Goal: Task Accomplishment & Management: Use online tool/utility

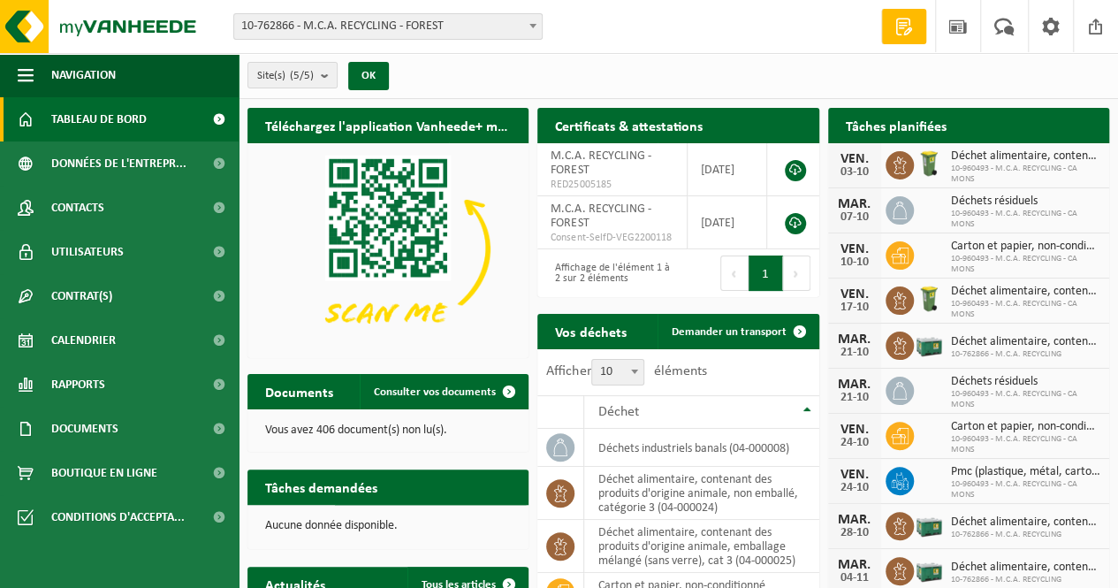
click at [618, 75] on div "Site(s) (5/5) Tout sélectionner Tout désélectionner Sélectionner les actifs M.C…" at bounding box center [678, 76] width 879 height 46
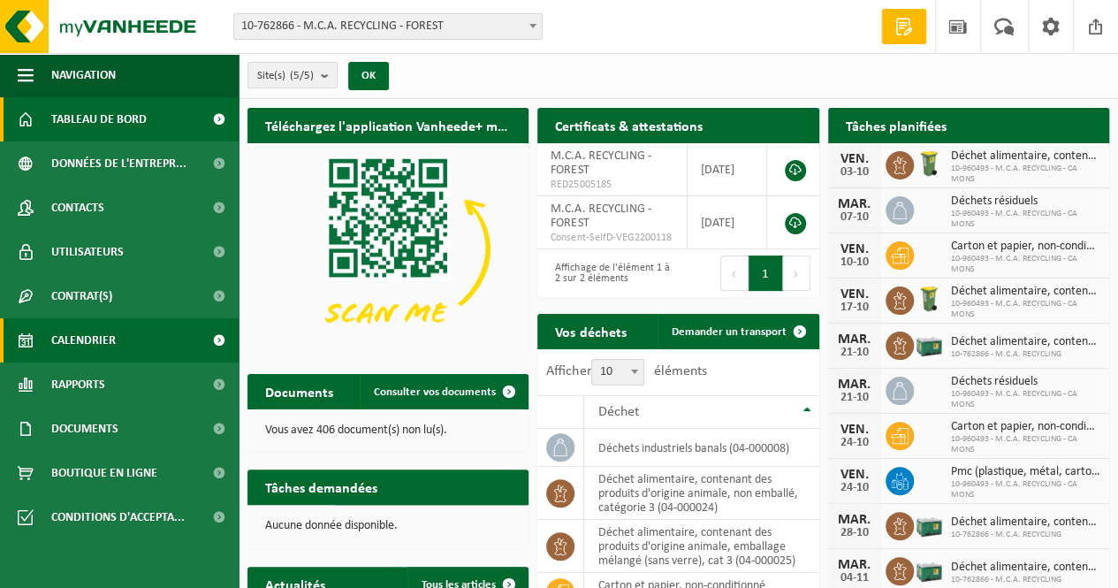
click at [120, 340] on link "Calendrier" at bounding box center [119, 340] width 239 height 44
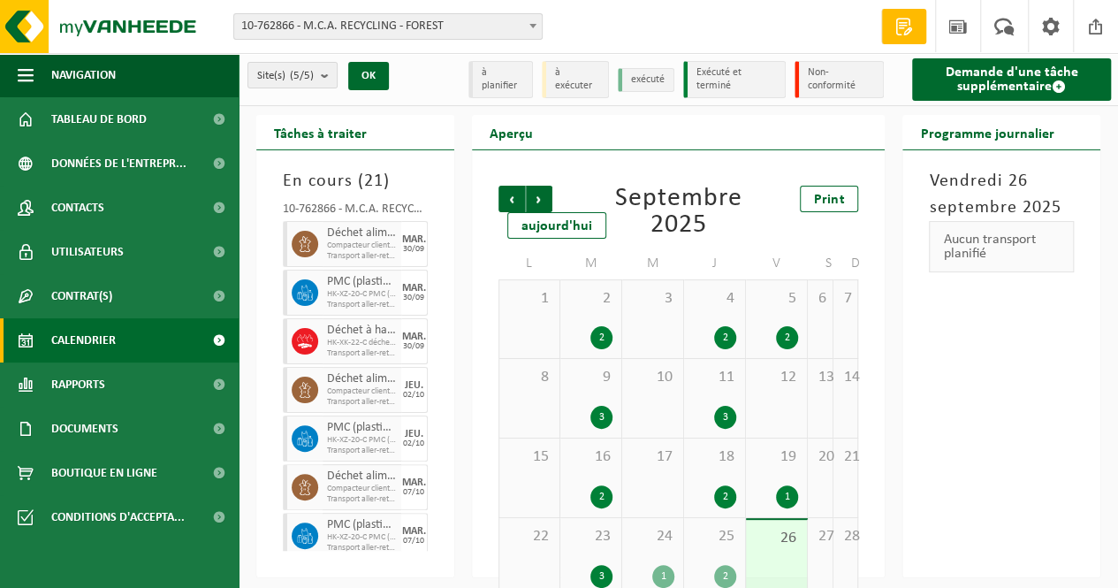
scroll to position [108, 0]
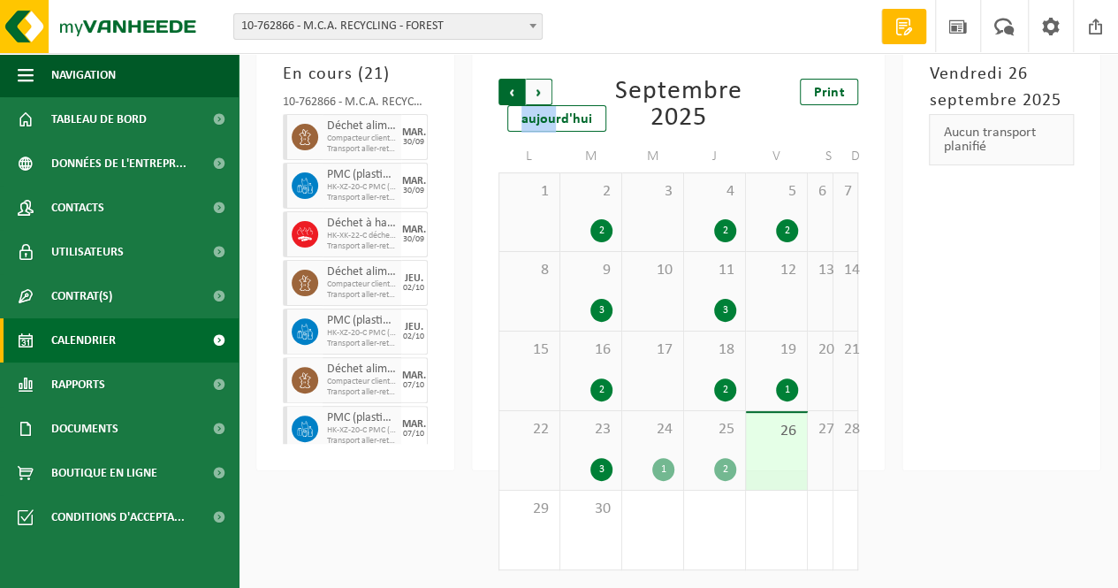
drag, startPoint x: 552, startPoint y: 94, endPoint x: 527, endPoint y: 93, distance: 24.8
click at [527, 93] on div "Précédent Suivant aujourd'hui" at bounding box center [556, 92] width 117 height 27
click at [527, 93] on span "Suivant" at bounding box center [539, 92] width 27 height 27
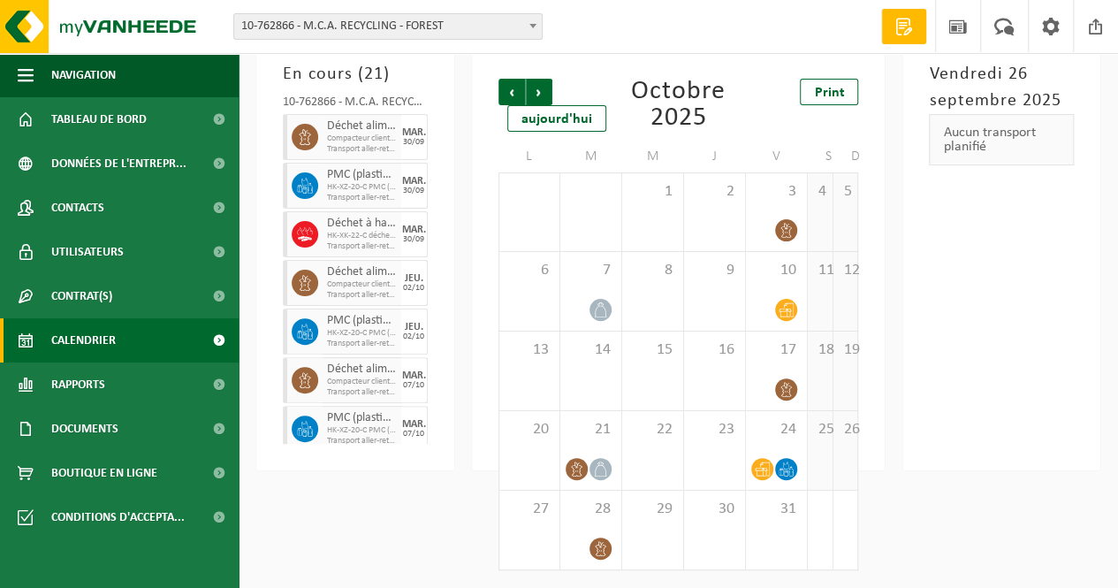
scroll to position [0, 0]
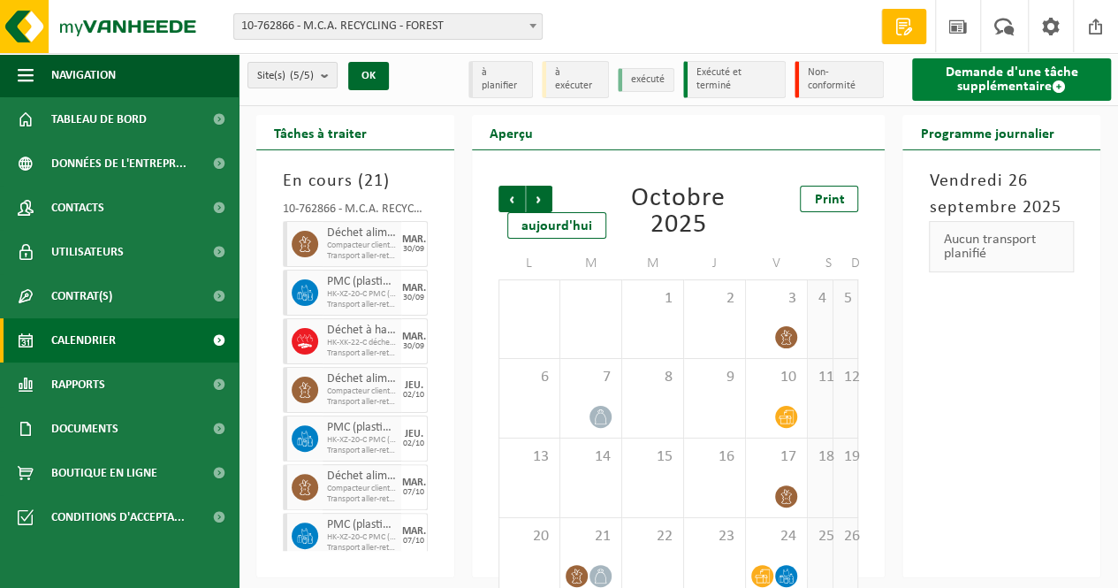
click at [1007, 72] on link "Demande d'une tâche supplémentaire" at bounding box center [1011, 79] width 199 height 42
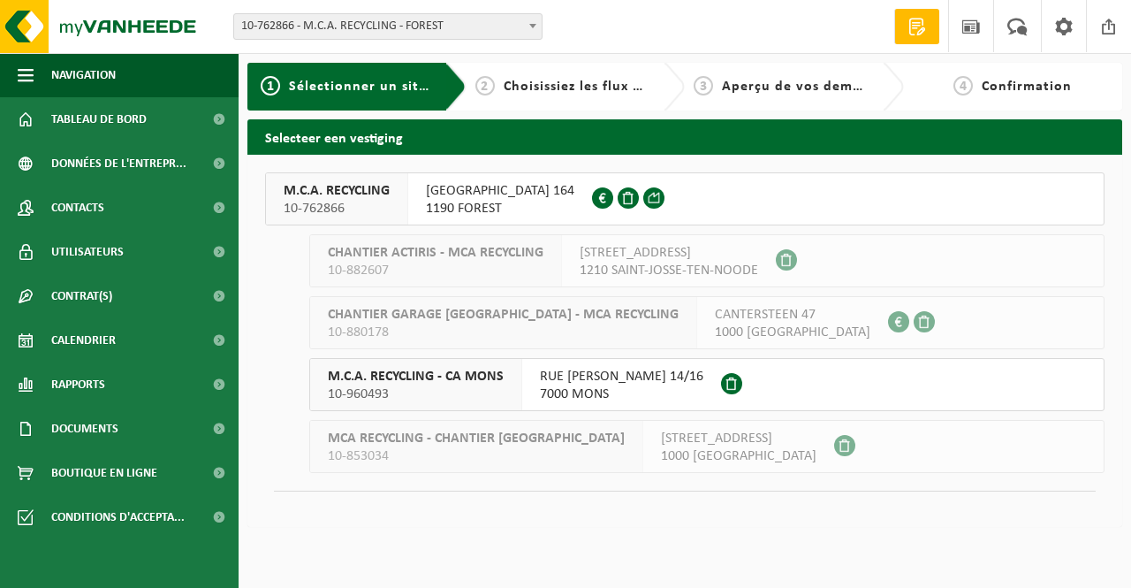
click at [491, 202] on span "1190 FOREST" at bounding box center [500, 209] width 148 height 18
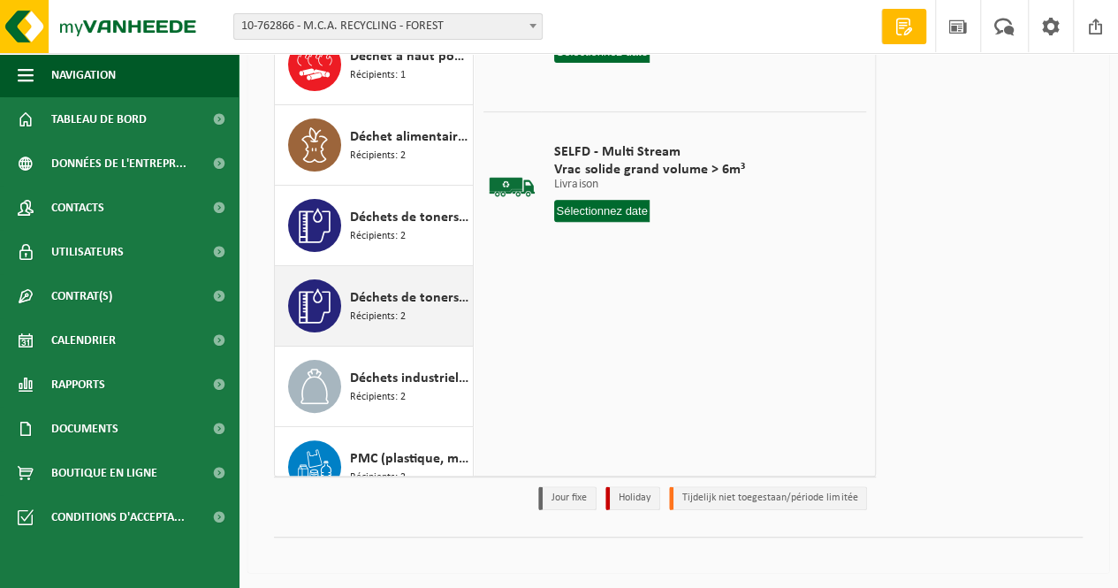
click at [360, 297] on span "Déchets de toners liquides, non recyclable, dangereux" at bounding box center [409, 297] width 118 height 21
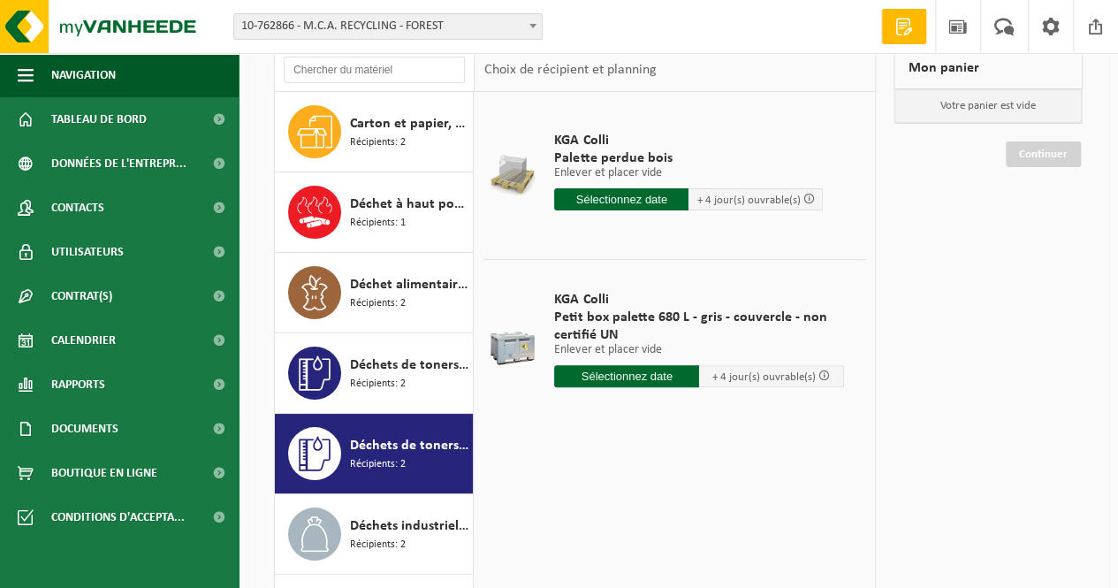
scroll to position [126, 0]
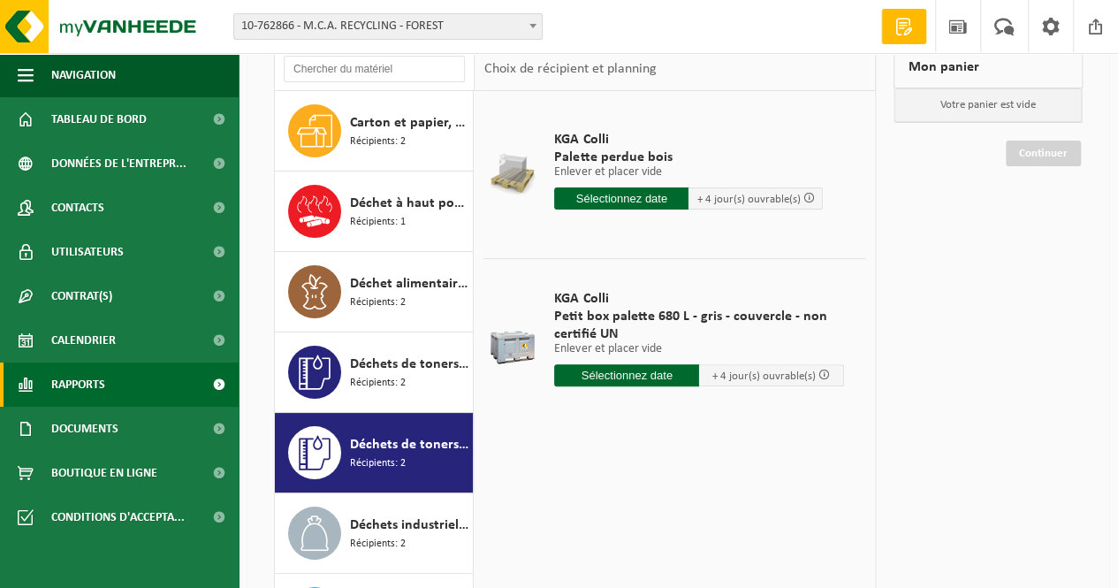
click at [104, 398] on span "Rapports" at bounding box center [78, 384] width 54 height 44
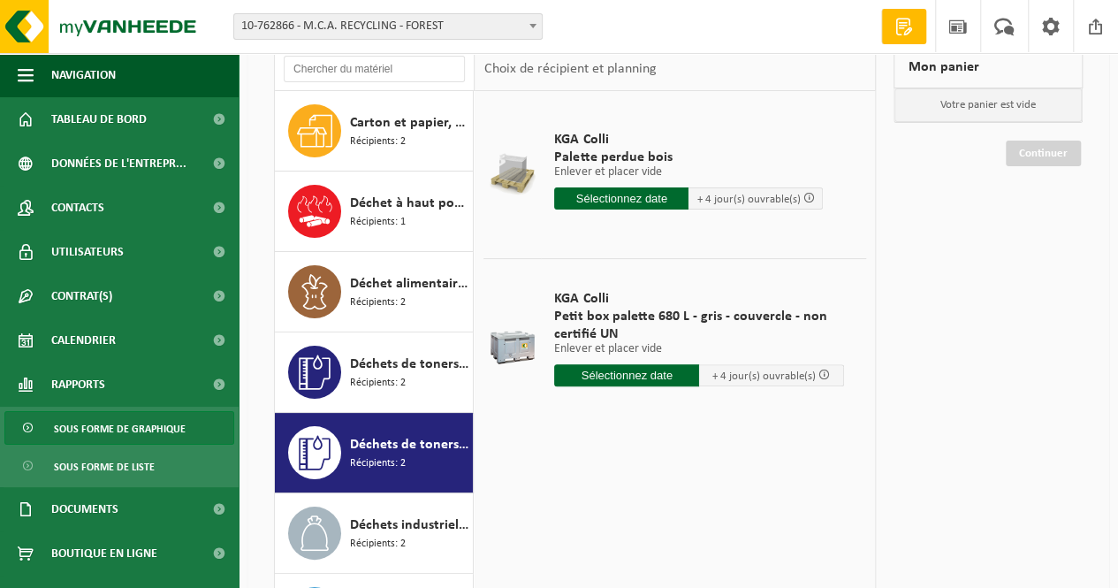
click at [110, 443] on span "Sous forme de graphique" at bounding box center [120, 429] width 132 height 34
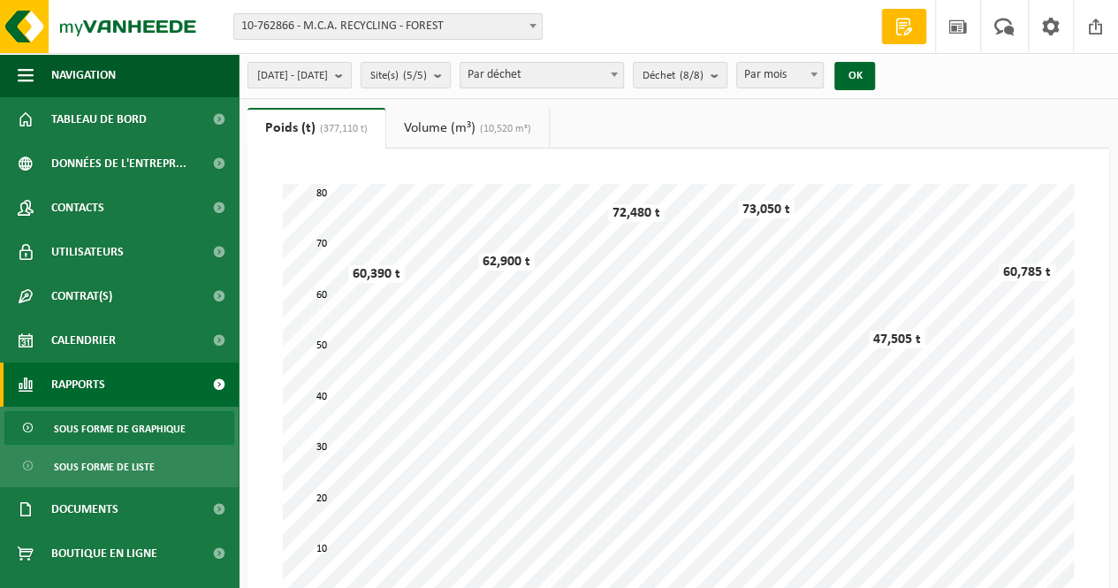
click at [421, 138] on link "Volume (m³) (10,520 m³)" at bounding box center [467, 128] width 163 height 41
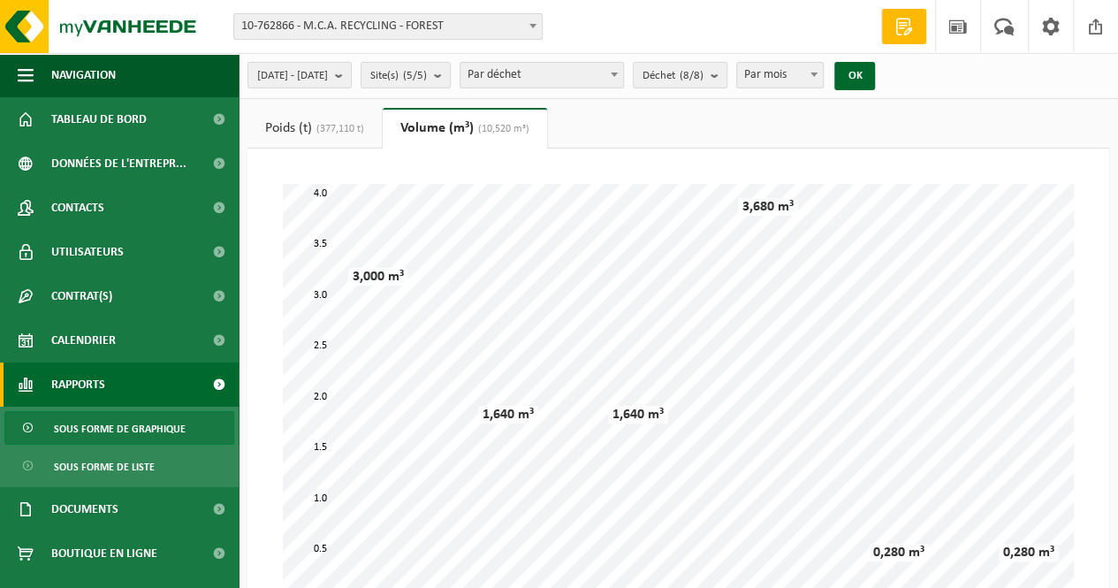
click at [291, 128] on link "Poids (t) (377,110 t)" at bounding box center [314, 128] width 134 height 41
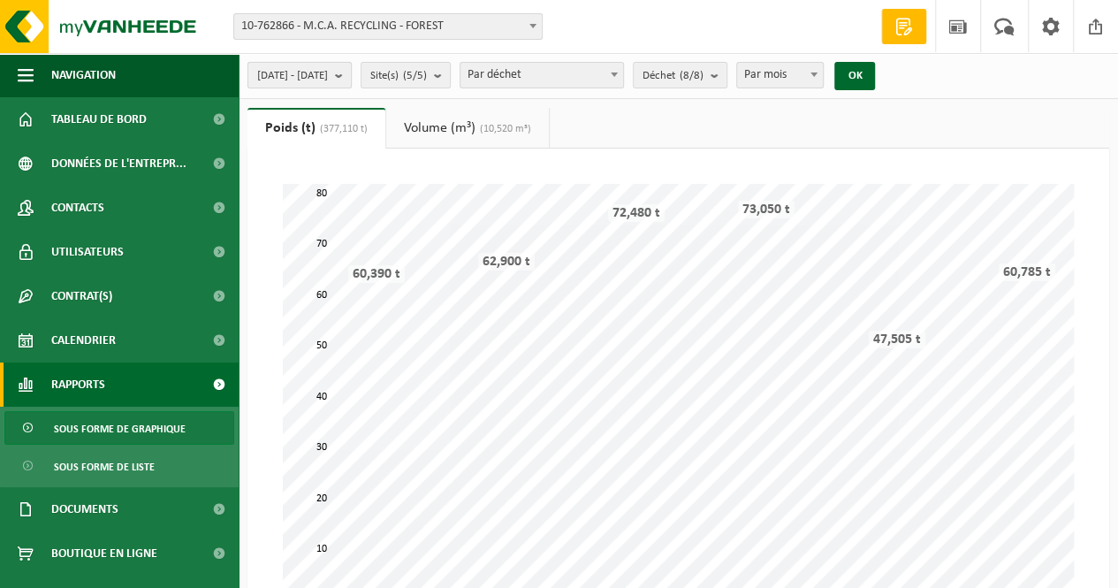
click at [328, 77] on span "2025-04-01 - 2025-09-26" at bounding box center [292, 76] width 71 height 27
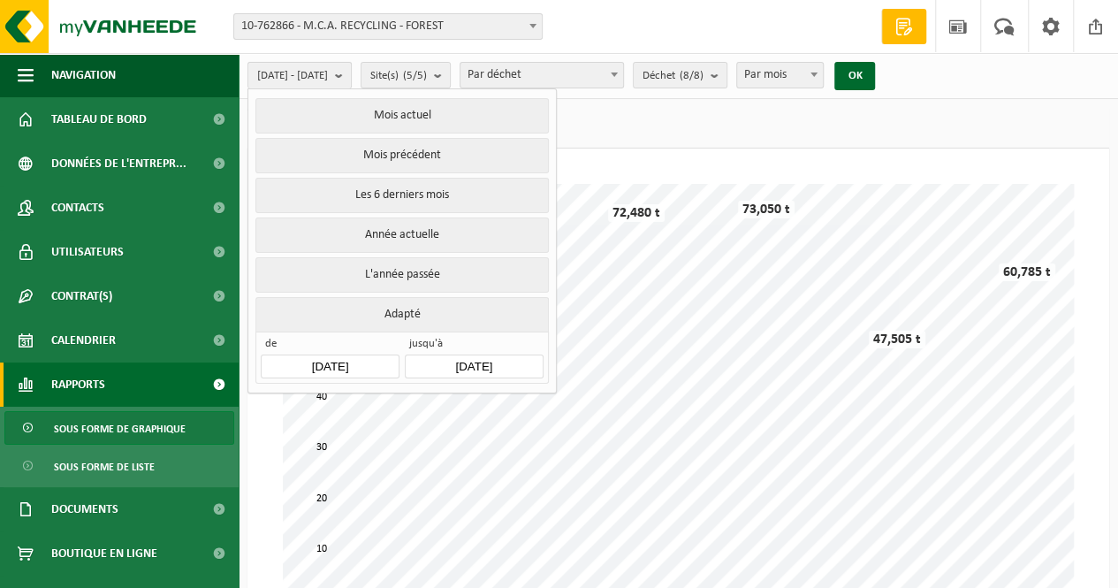
click at [328, 77] on span "2025-04-01 - 2025-09-26" at bounding box center [292, 76] width 71 height 27
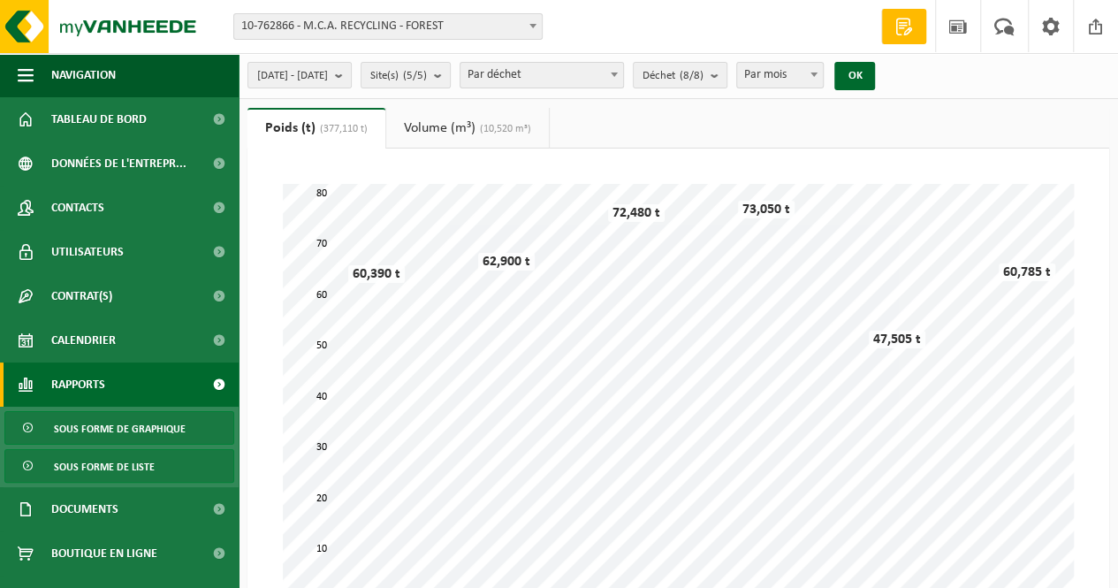
click at [148, 466] on span "Sous forme de liste" at bounding box center [104, 467] width 101 height 34
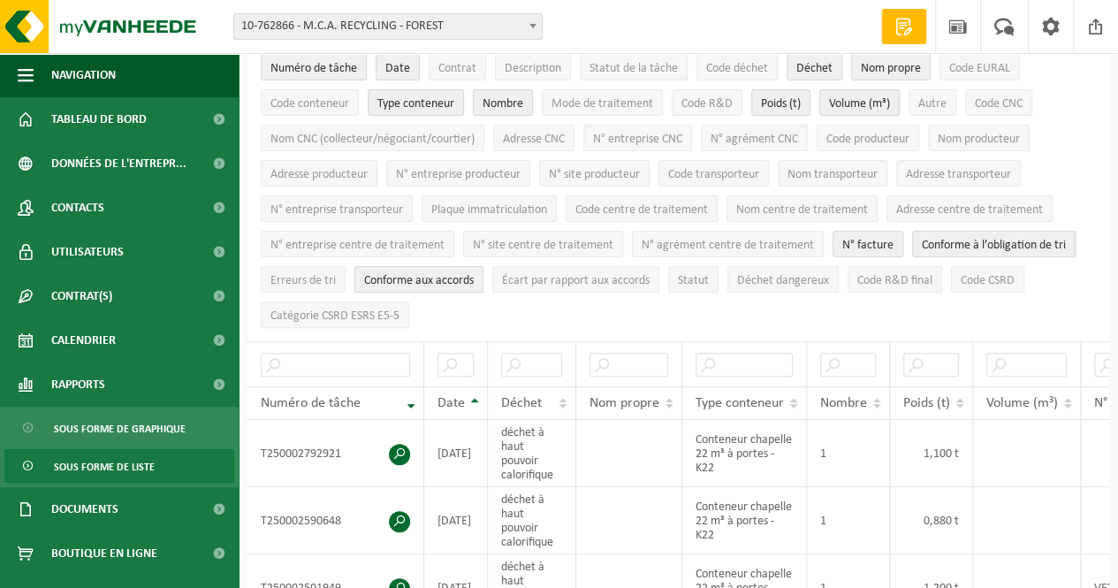
scroll to position [148, 0]
click at [403, 444] on span at bounding box center [399, 454] width 21 height 21
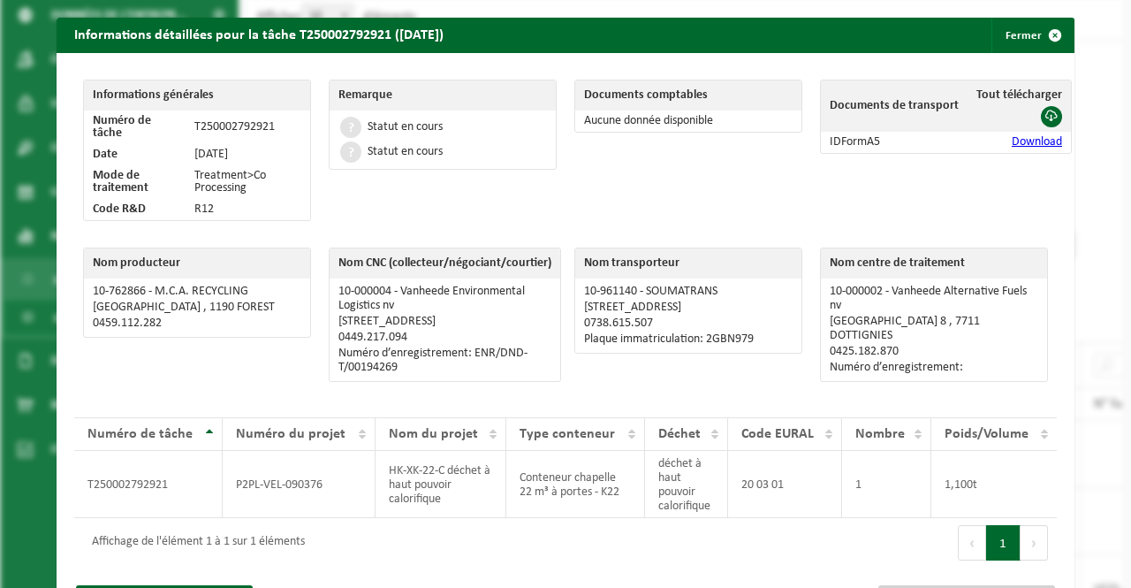
click at [1012, 142] on link "Download" at bounding box center [1037, 141] width 50 height 13
click at [1037, 33] on span "button" at bounding box center [1054, 35] width 35 height 35
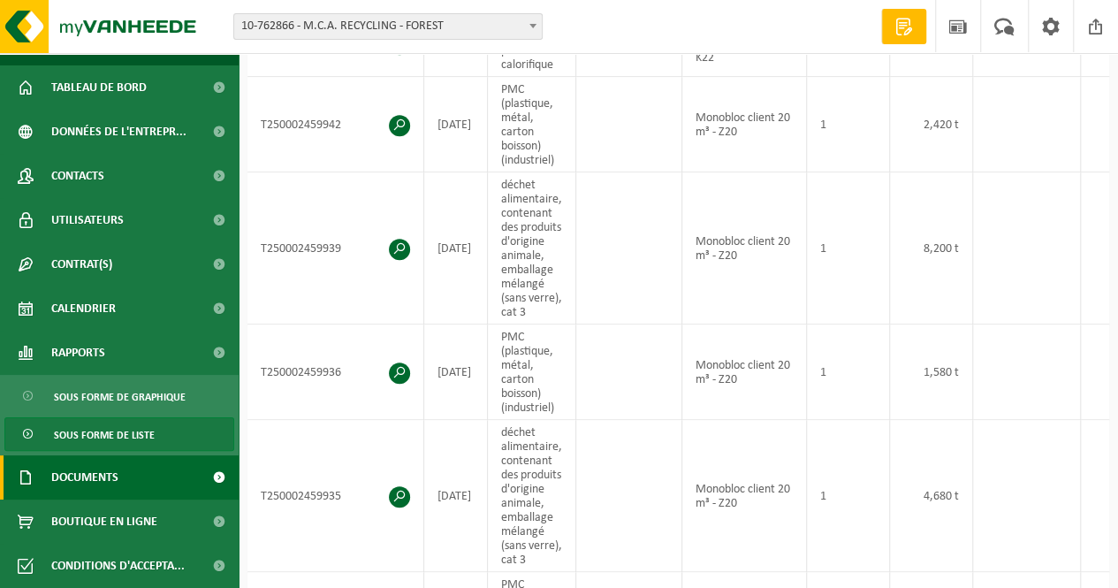
scroll to position [0, 0]
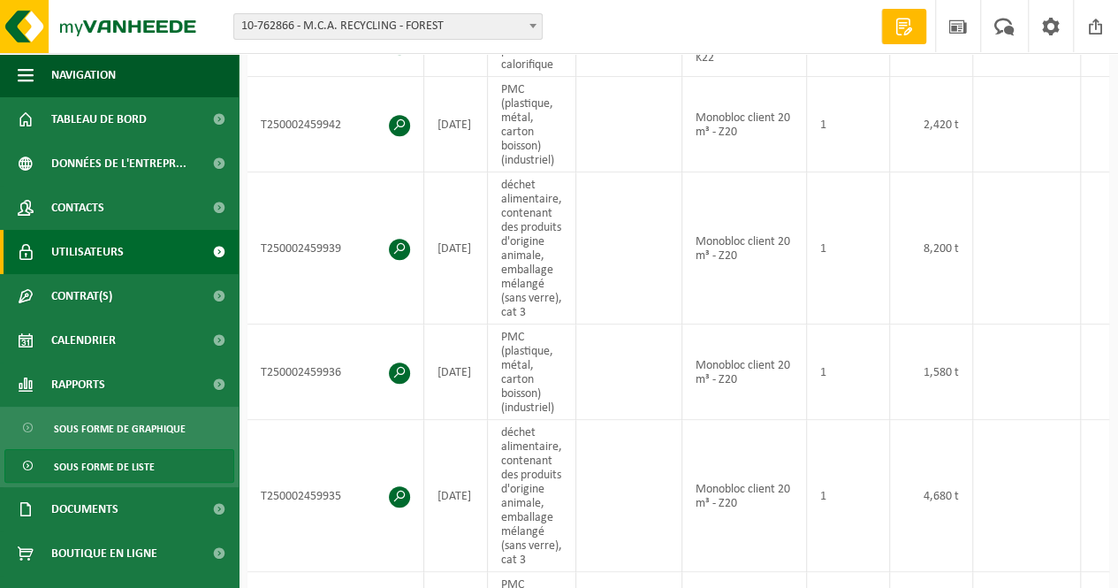
click at [120, 248] on span "Utilisateurs" at bounding box center [87, 252] width 72 height 44
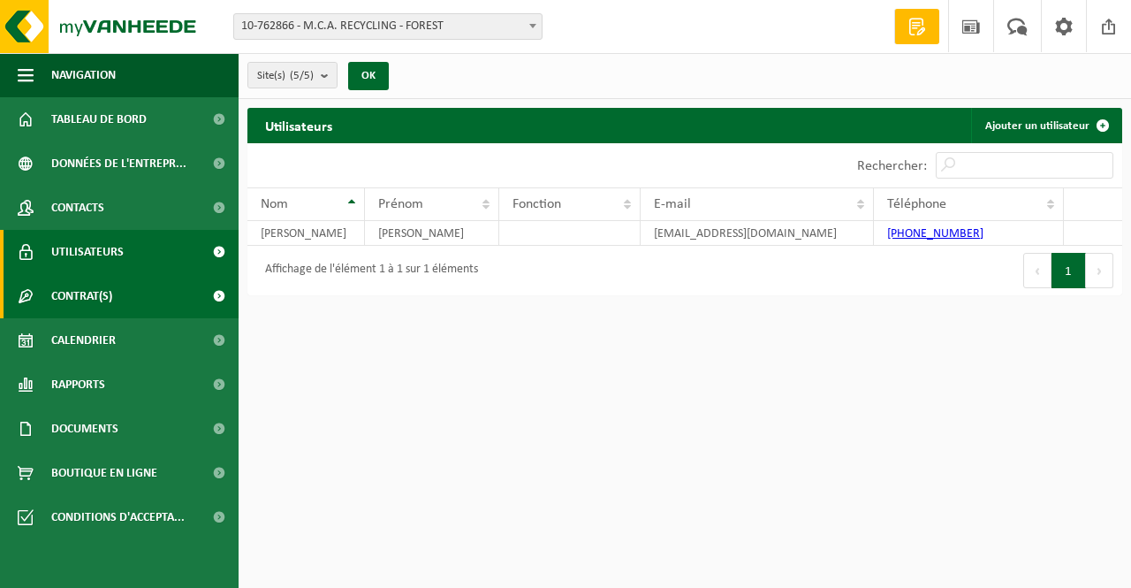
click at [122, 300] on link "Contrat(s)" at bounding box center [119, 296] width 239 height 44
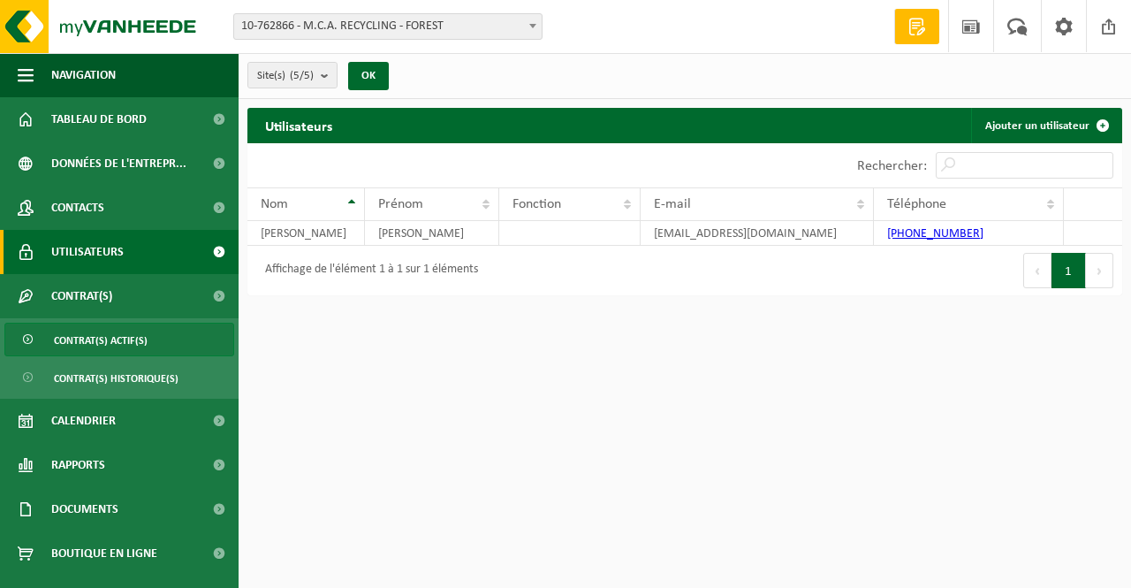
click at [118, 348] on span "Contrat(s) actif(s)" at bounding box center [101, 340] width 94 height 34
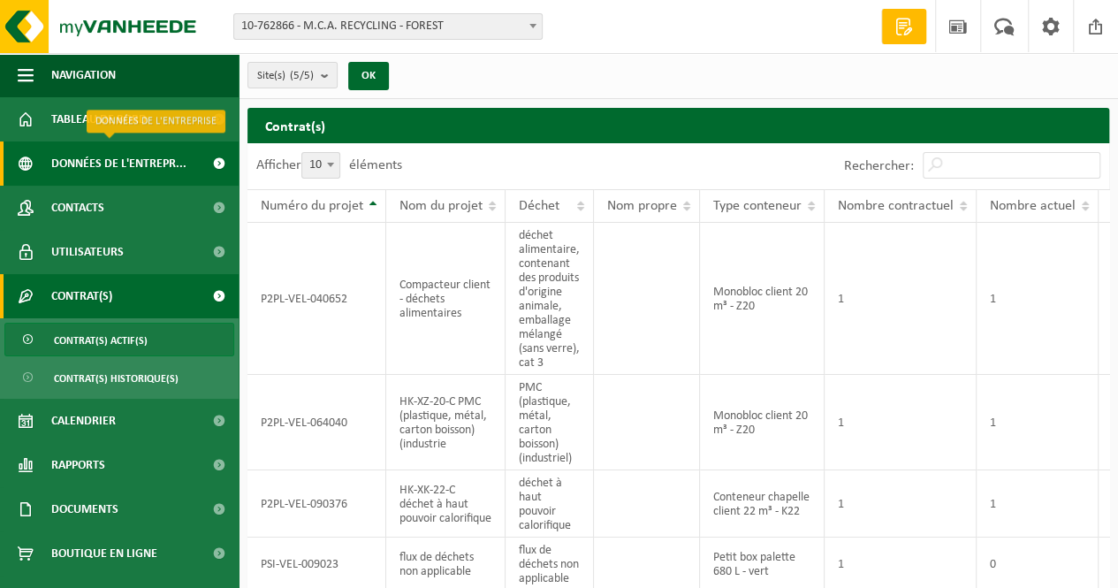
click at [133, 169] on span "Données de l'entrepr..." at bounding box center [118, 163] width 135 height 44
